Goal: Find specific page/section: Find specific page/section

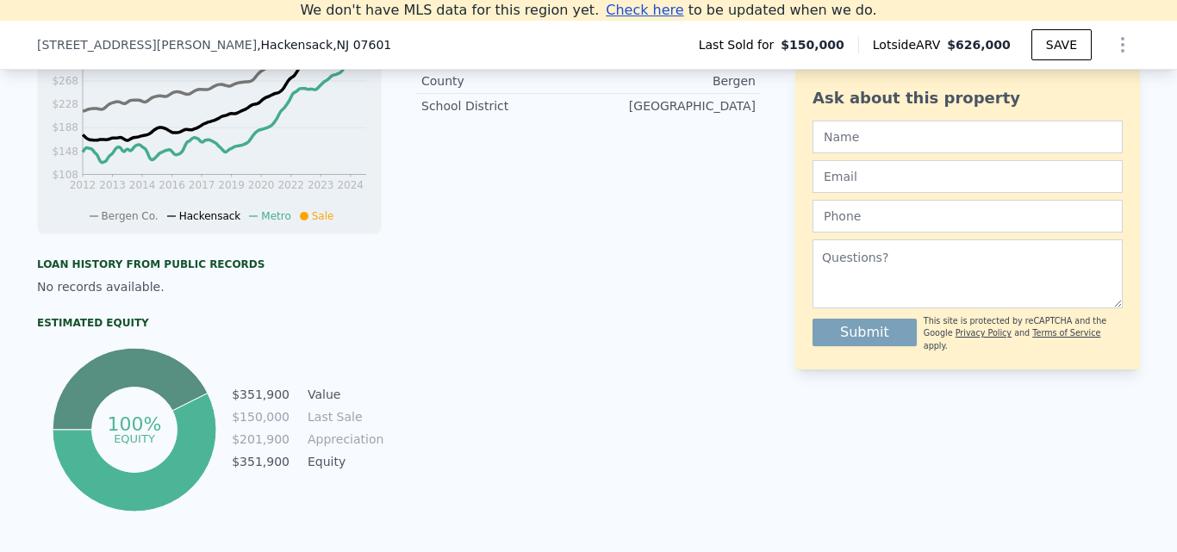
scroll to position [370, 0]
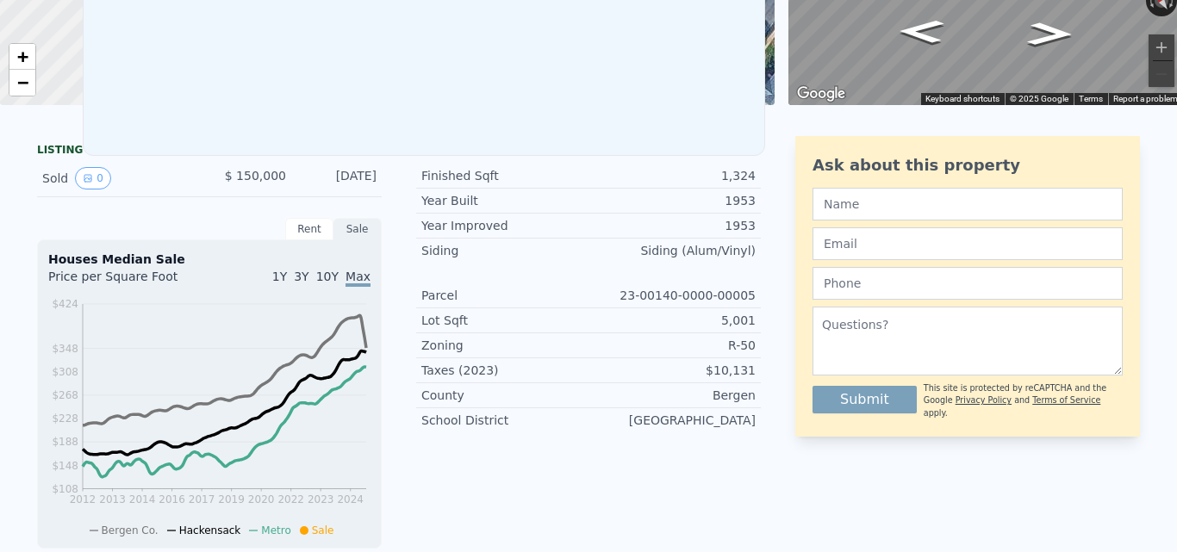
scroll to position [20, 0]
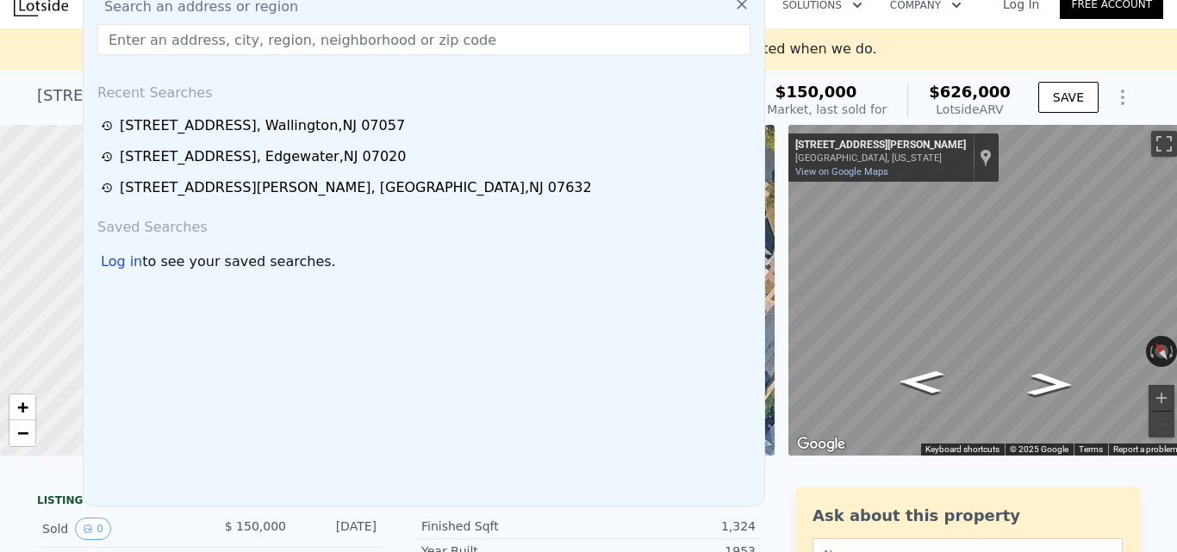
click at [308, 46] on input "text" at bounding box center [423, 39] width 653 height 31
paste input "[STREET_ADDRESS]"
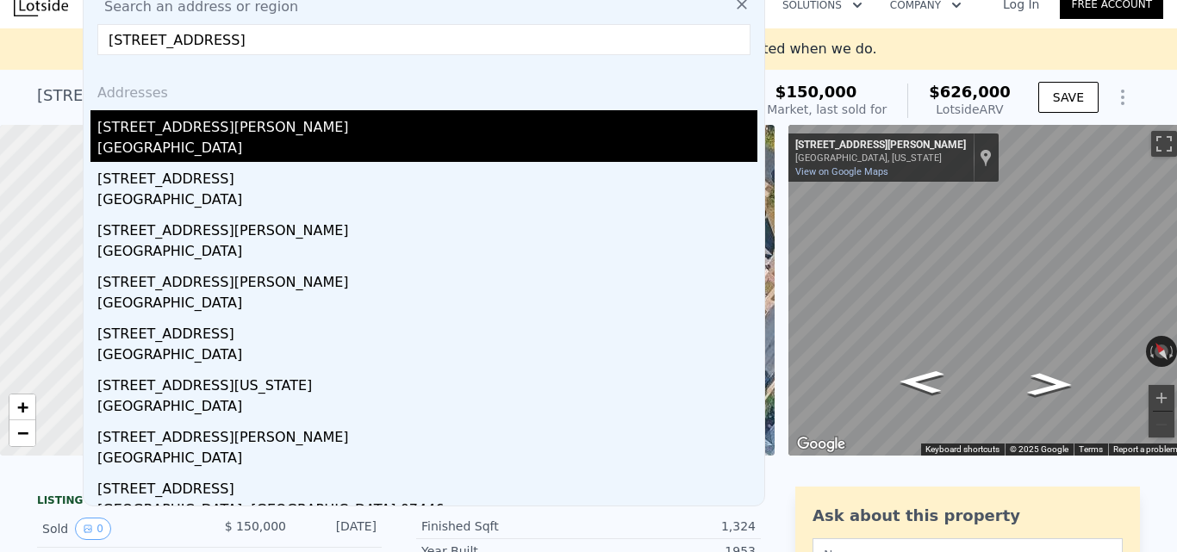
type input "[STREET_ADDRESS]"
click at [320, 137] on div "[STREET_ADDRESS][PERSON_NAME]" at bounding box center [427, 124] width 660 height 28
click at [320, 137] on div at bounding box center [190, 290] width 457 height 397
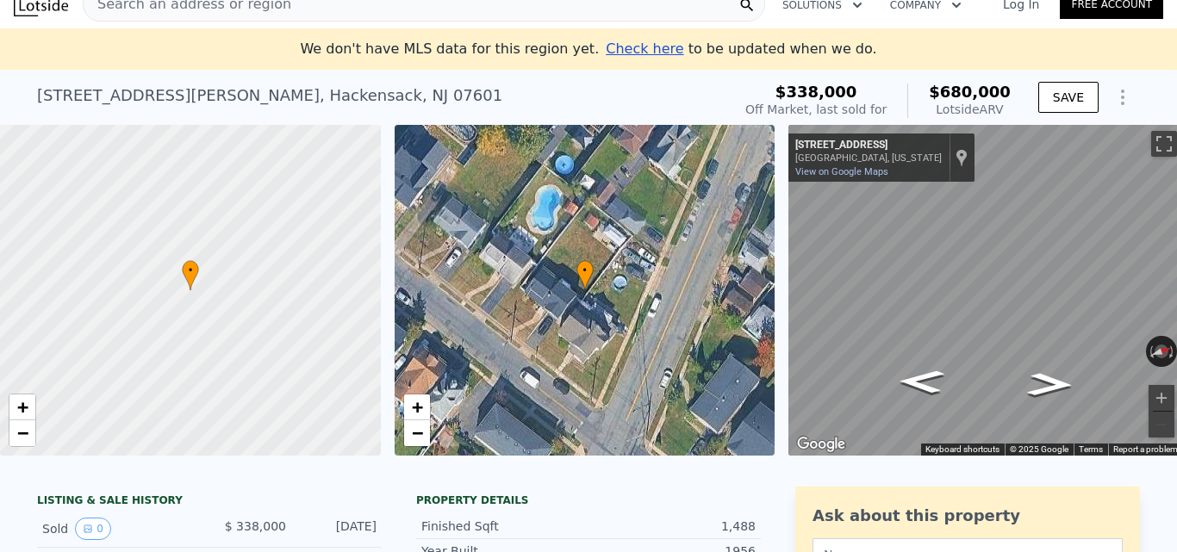
click at [400, 14] on div "Search an address or region" at bounding box center [424, 4] width 682 height 34
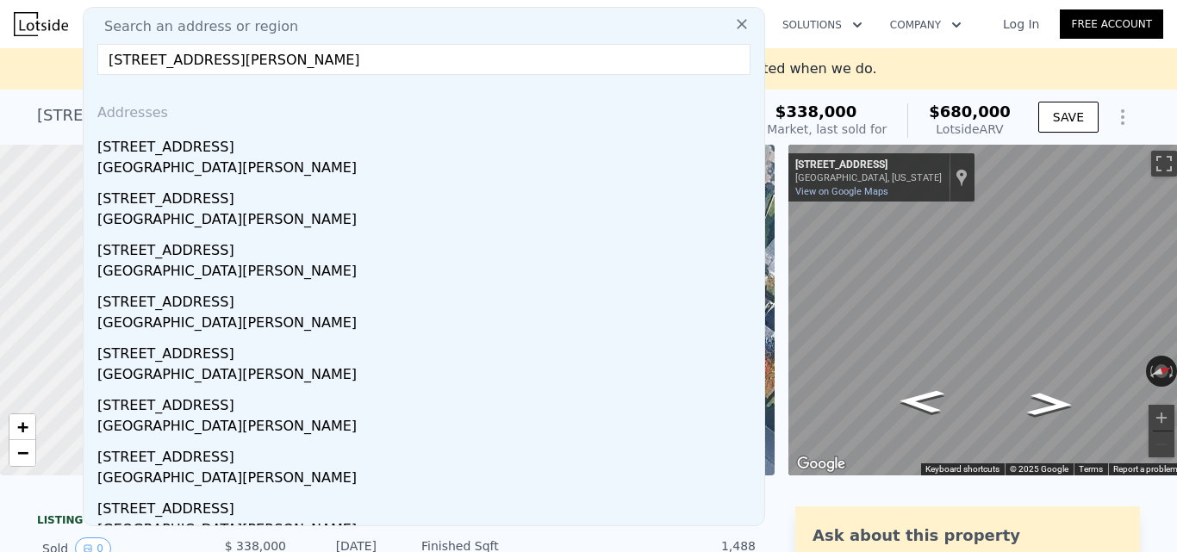
type input "[STREET_ADDRESS][PERSON_NAME]"
click at [324, 163] on div "[GEOGRAPHIC_DATA][PERSON_NAME]" at bounding box center [427, 170] width 660 height 24
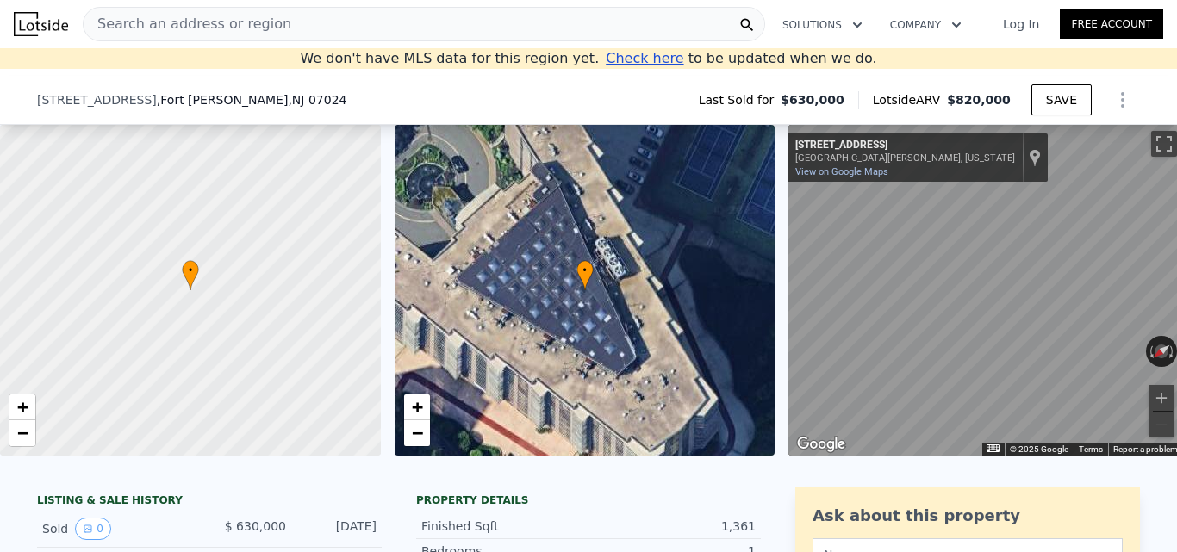
scroll to position [152, 0]
